Goal: Find contact information: Find contact information

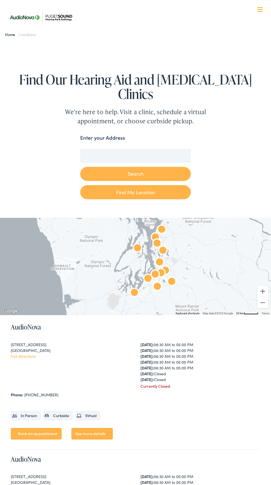
click at [109, 149] on input "Enter your Address" at bounding box center [135, 156] width 111 height 14
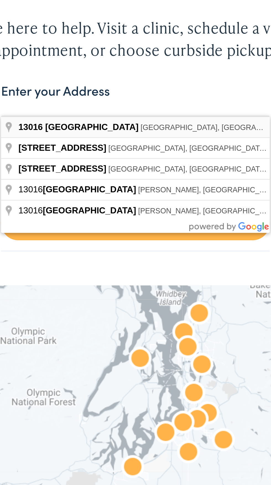
type input "[STREET_ADDRESS]"
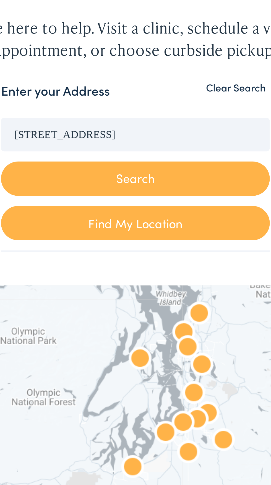
click at [165, 167] on button "Search" at bounding box center [135, 174] width 111 height 14
click at [144, 167] on button "Search" at bounding box center [135, 174] width 111 height 14
click at [142, 167] on button "Search" at bounding box center [135, 174] width 111 height 14
click at [143, 167] on button "Search" at bounding box center [135, 174] width 111 height 14
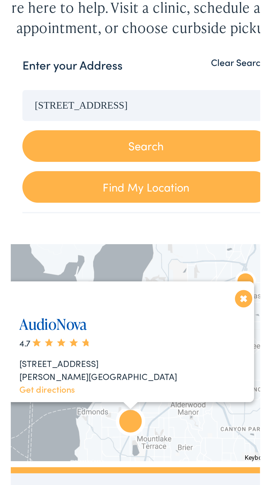
click at [102, 249] on link "AudioNova" at bounding box center [94, 253] width 30 height 9
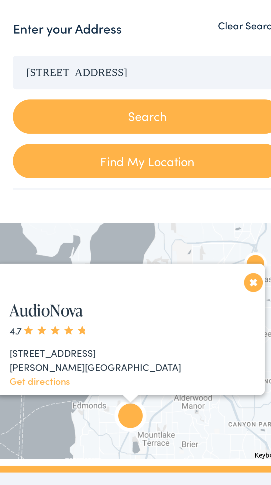
click at [99, 280] on link "Get directions" at bounding box center [91, 283] width 25 height 6
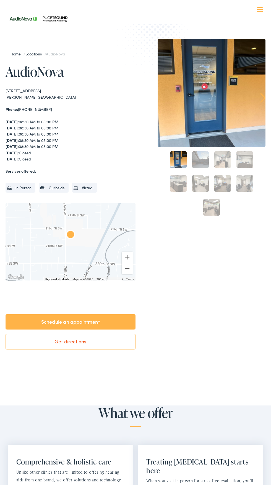
click at [122, 112] on div "21727 76th Ave W #A Edmonds , WA 98026 Phone: 425-582-8264 Monday: 08:30 AM to …" at bounding box center [71, 140] width 130 height 104
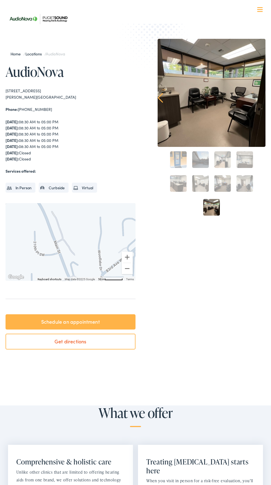
click at [225, 330] on div "Prev Next 1 2 3 4 5 6 7 8 9" at bounding box center [212, 196] width 108 height 315
click at [45, 108] on div "Phone: 425-582-8264" at bounding box center [71, 109] width 130 height 6
click at [52, 116] on div "21727 76th Ave W #A Edmonds , WA 98026 Phone: 425-582-8264 Monday: 08:30 AM to …" at bounding box center [71, 140] width 130 height 104
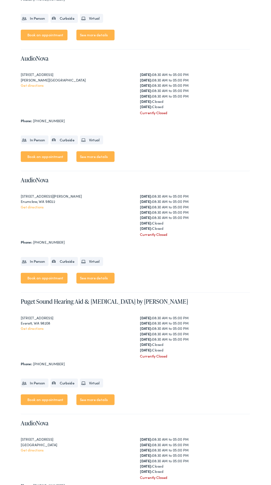
scroll to position [527, 0]
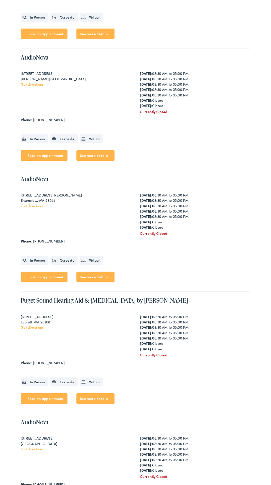
click at [113, 127] on div "Phone: 425-582-8264" at bounding box center [136, 130] width 250 height 6
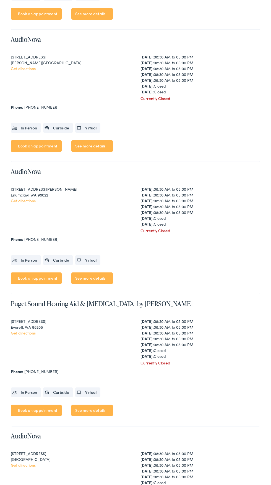
scroll to position [569, 0]
